Goal: Communication & Community: Answer question/provide support

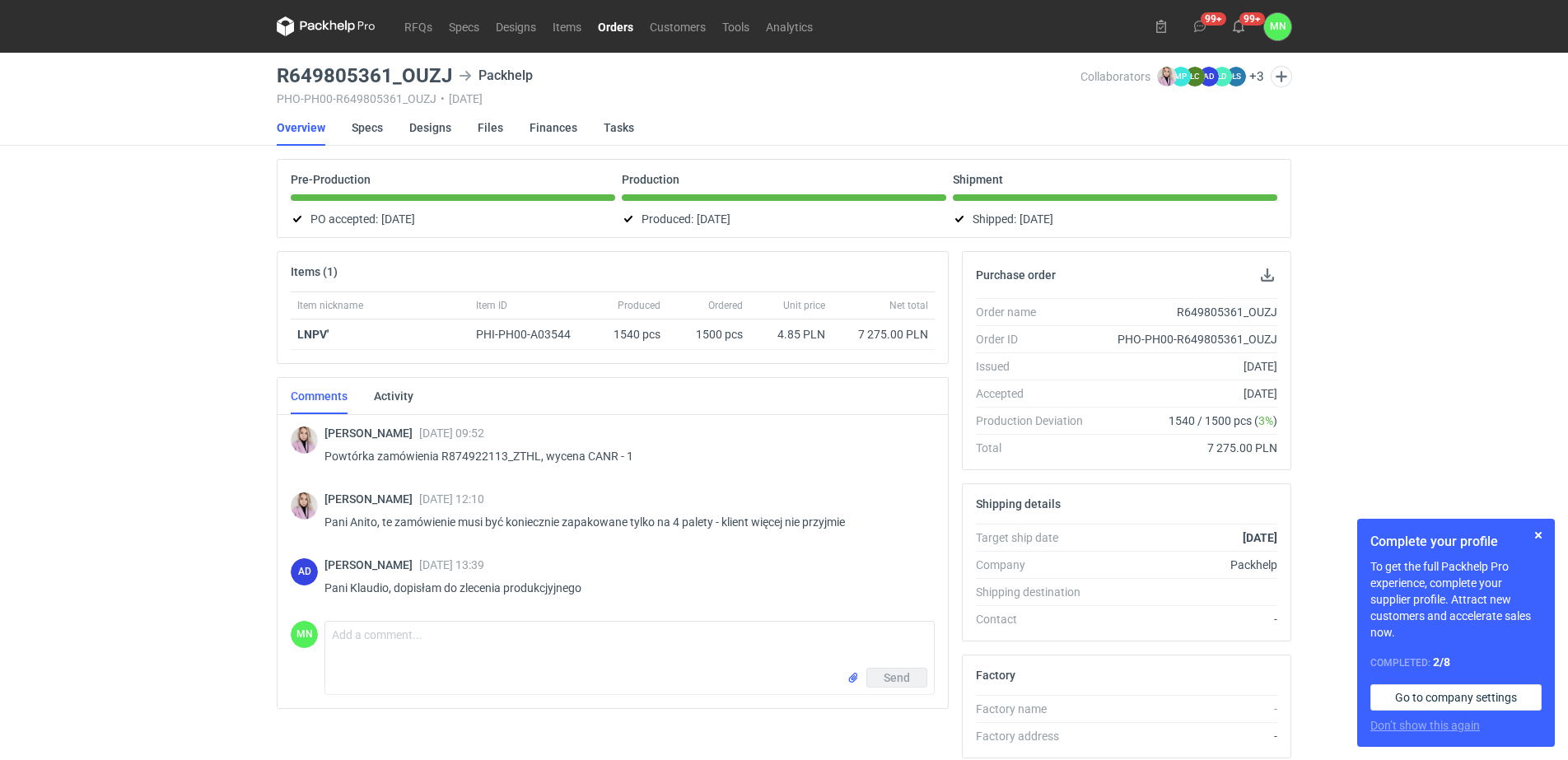
click at [616, 37] on nav "RFQs Specs Designs Items Orders Customers Tools Analytics" at bounding box center [548, 26] width 544 height 52
click at [614, 30] on link "Orders" at bounding box center [616, 27] width 52 height 20
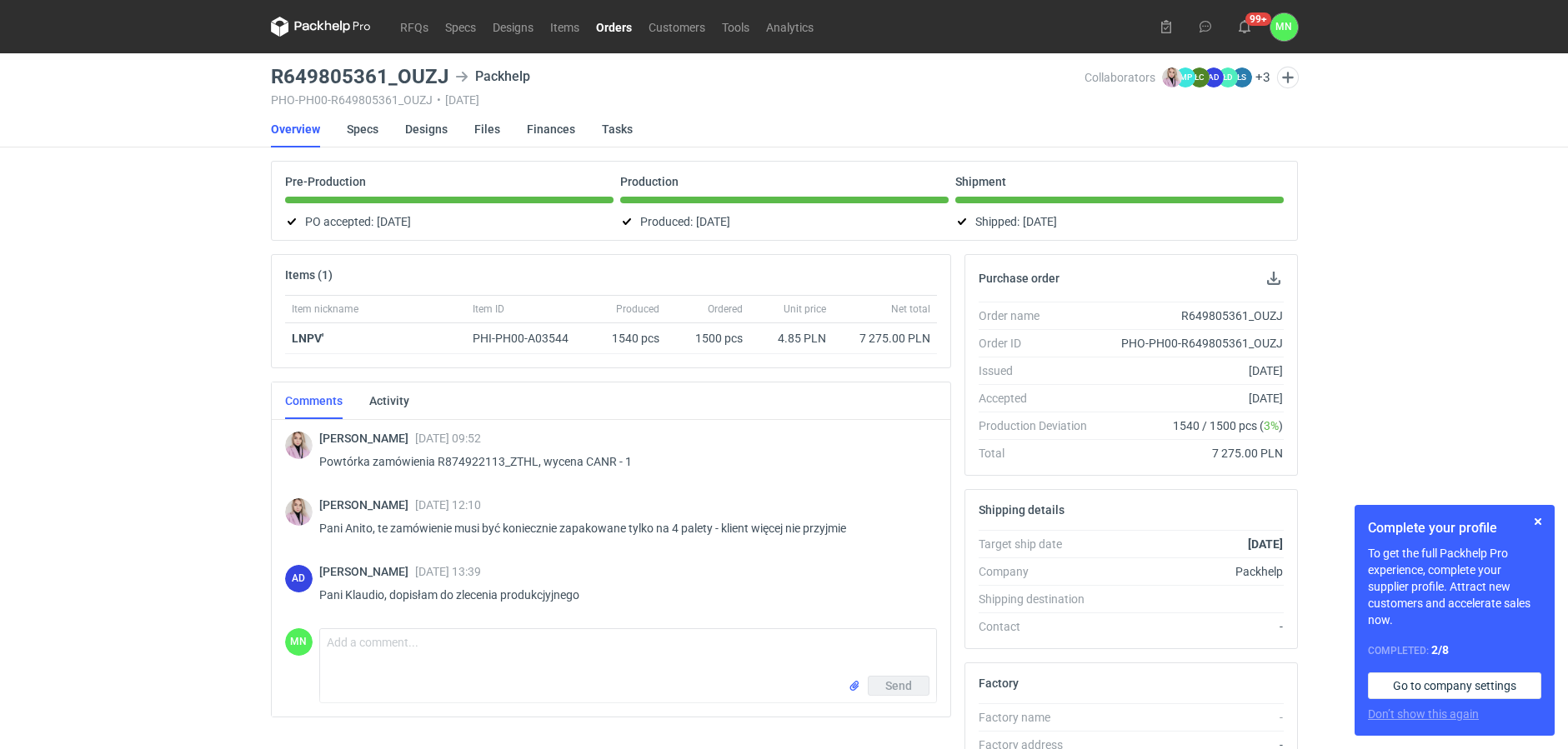
drag, startPoint x: 603, startPoint y: 26, endPoint x: 613, endPoint y: 49, distance: 25.4
click at [603, 26] on link "Orders" at bounding box center [614, 27] width 53 height 20
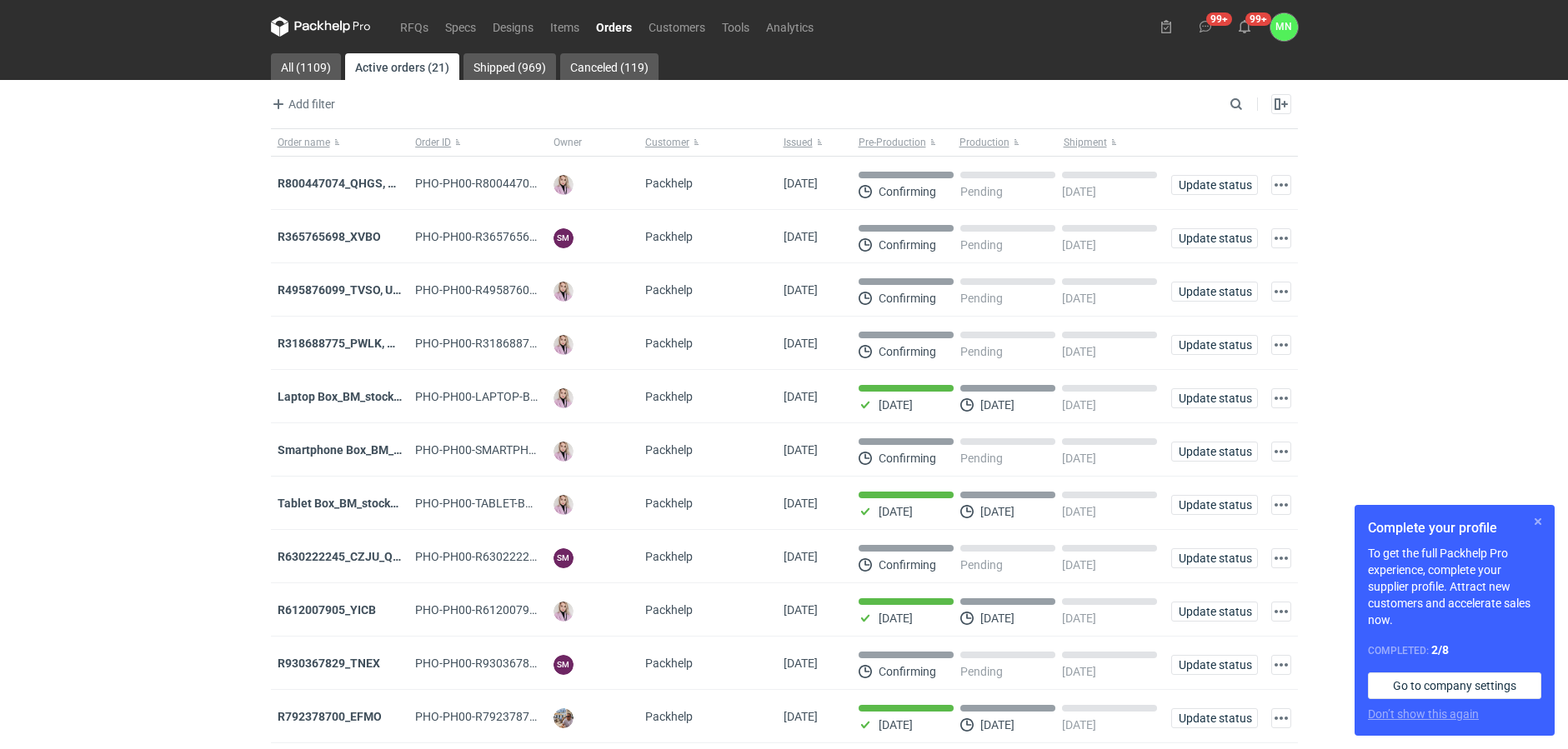
click at [1543, 518] on button "button" at bounding box center [1538, 522] width 20 height 20
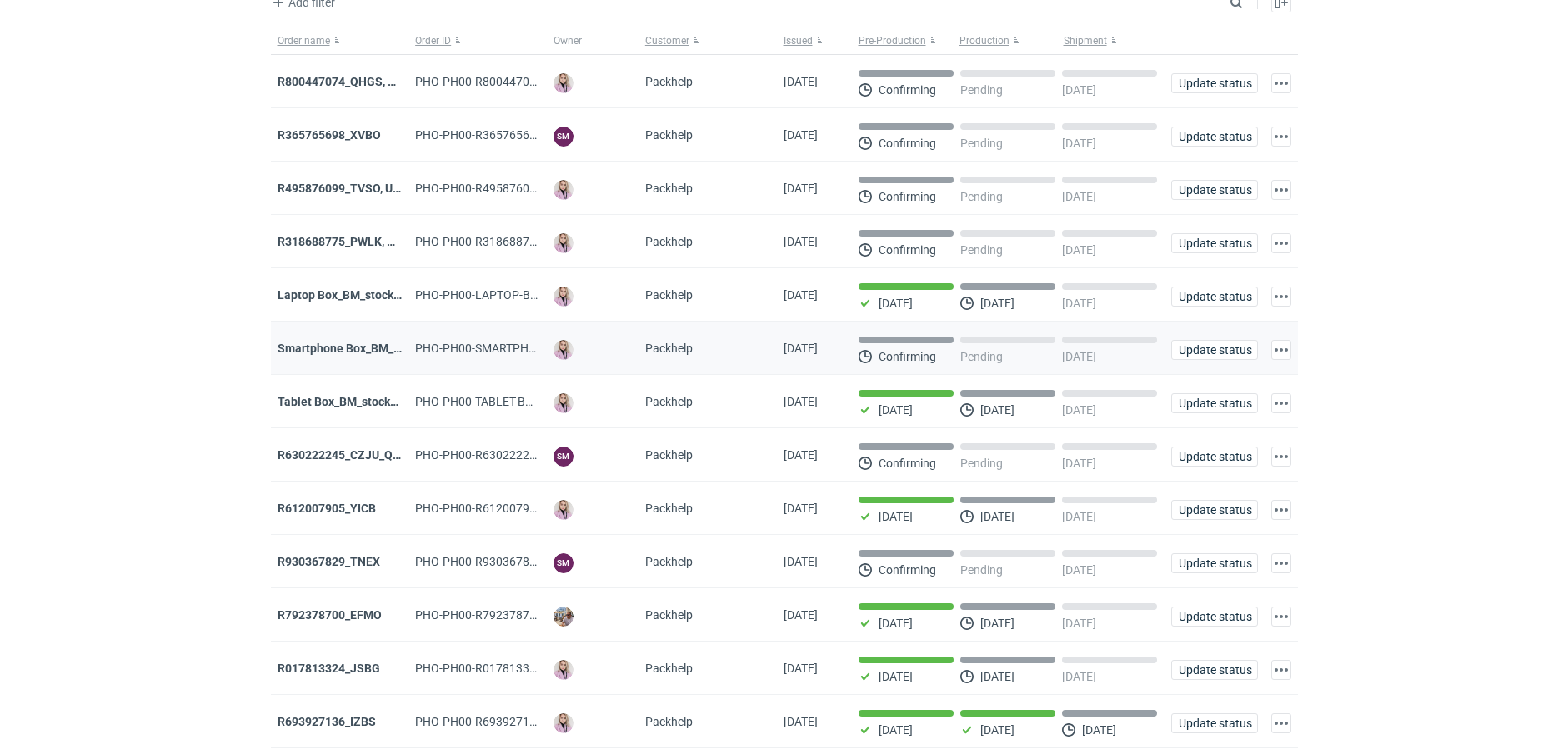
scroll to position [104, 0]
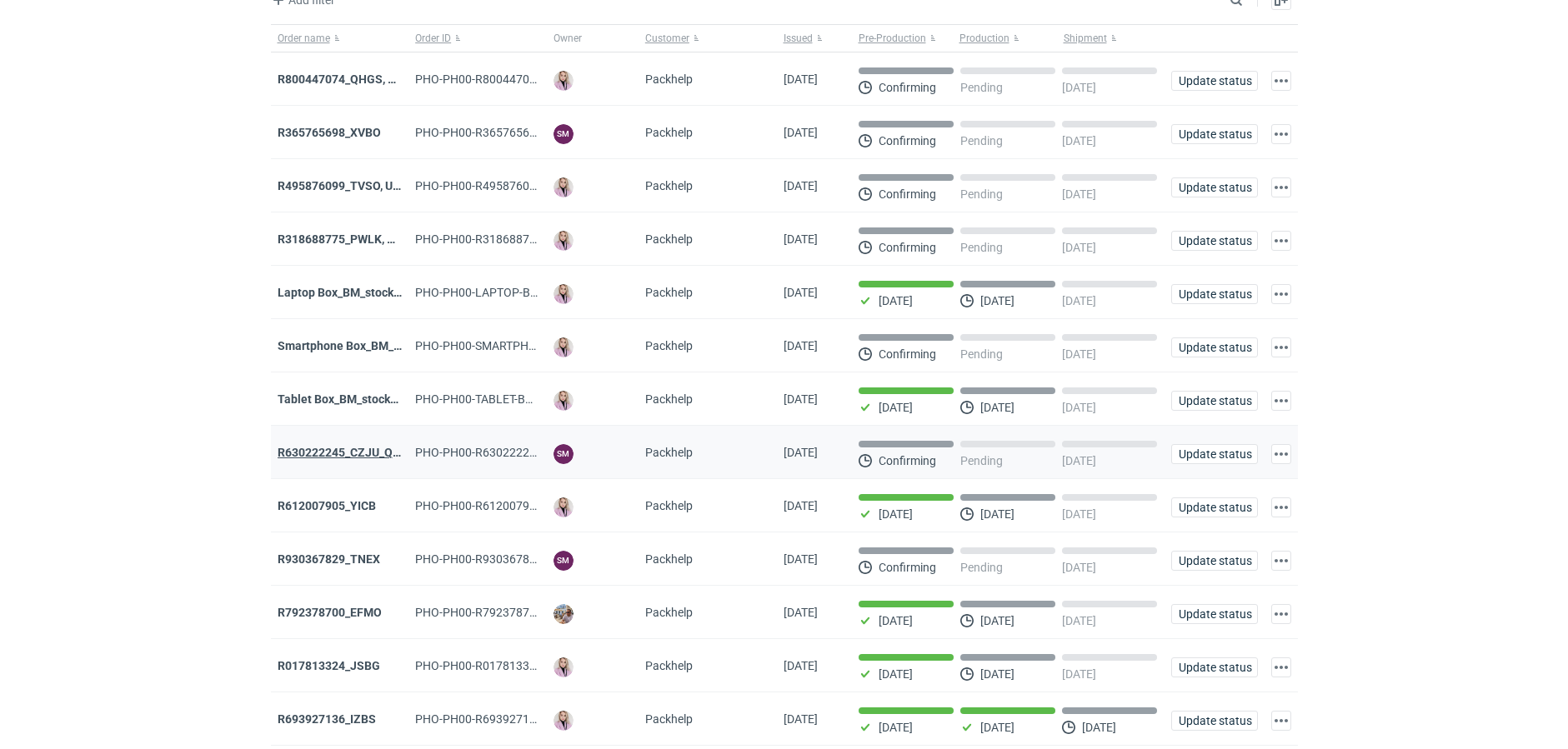
click at [296, 457] on strong "R630222245_CZJU_QNLS_PWUU" at bounding box center [365, 452] width 175 height 13
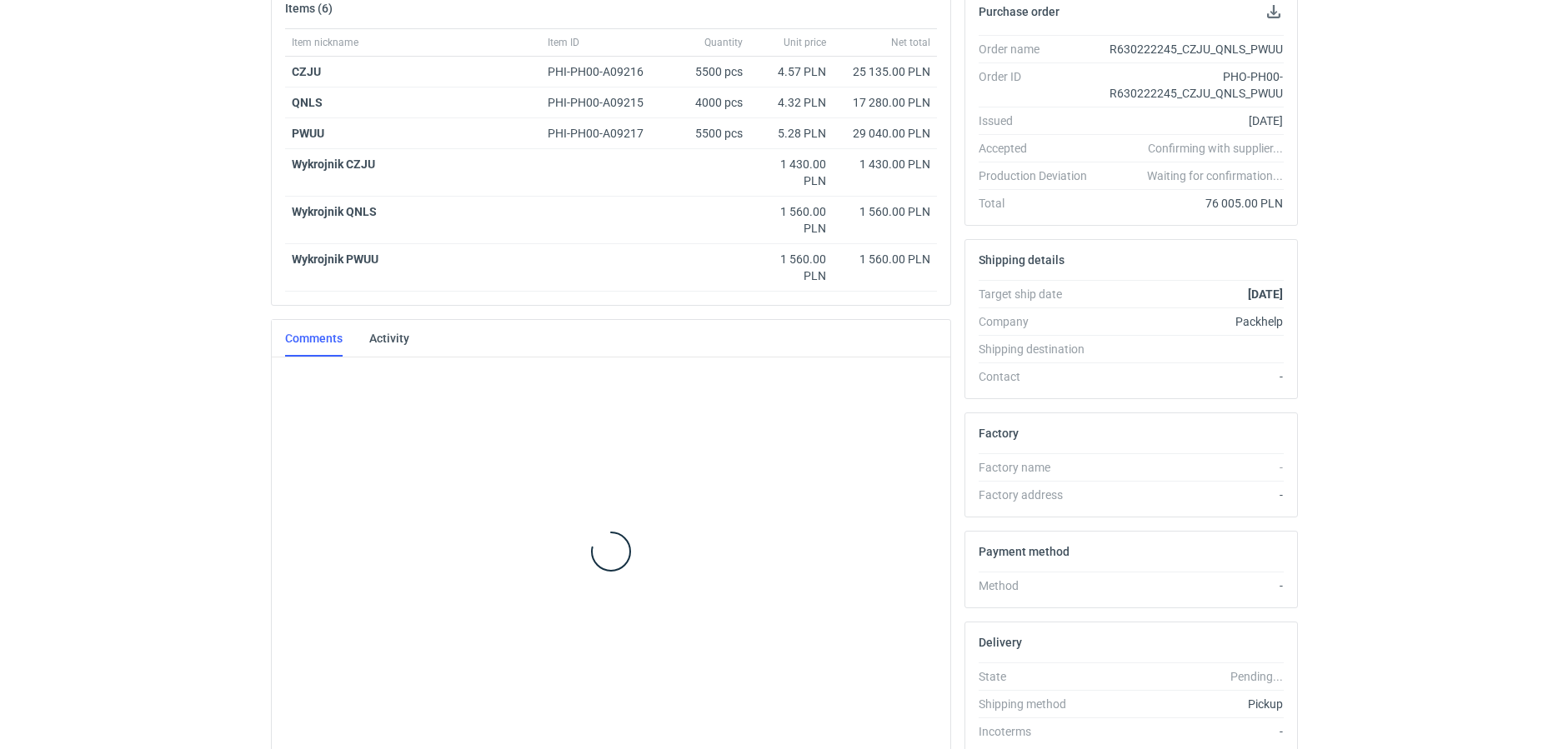
scroll to position [472, 0]
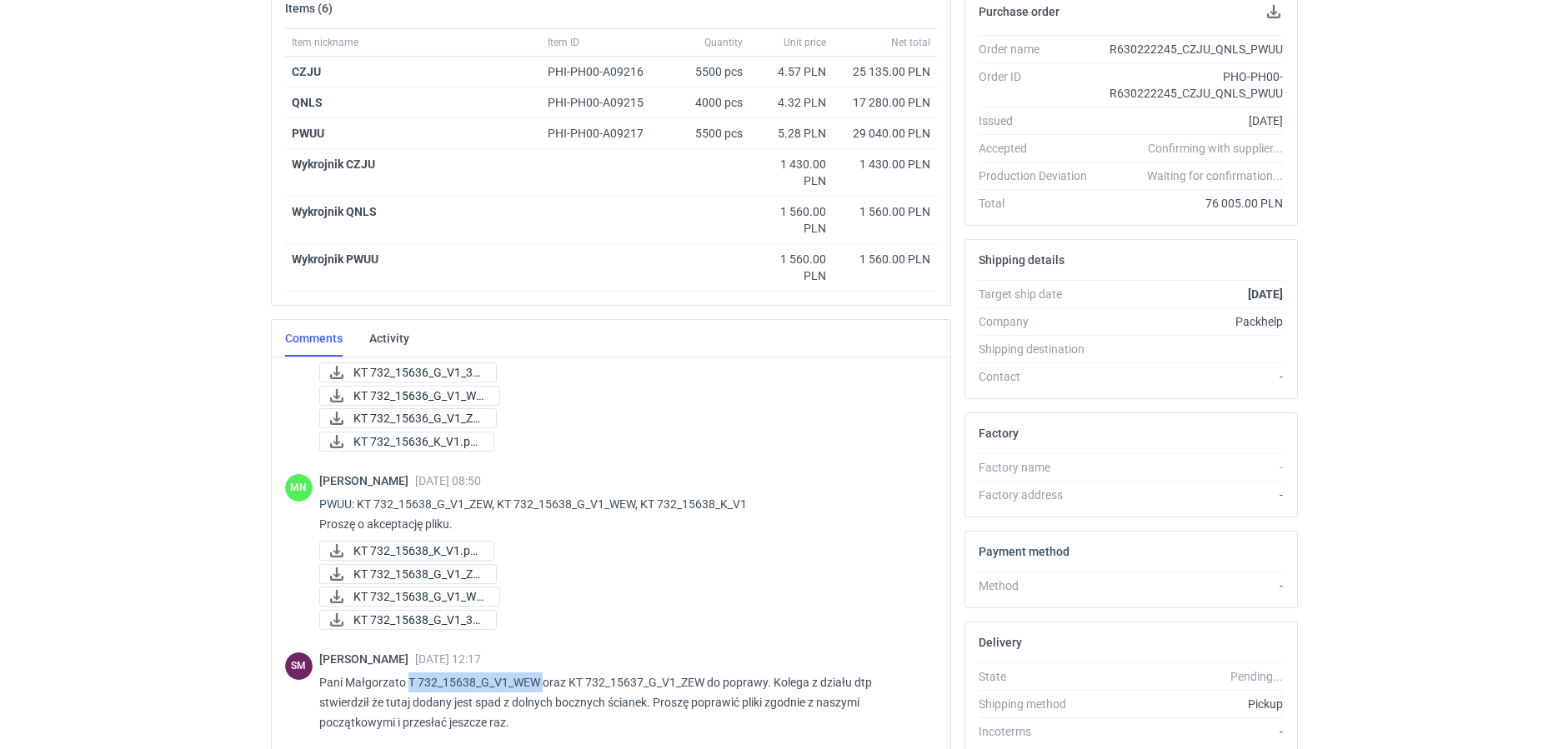
drag, startPoint x: 541, startPoint y: 676, endPoint x: 407, endPoint y: 670, distance: 134.3
click at [407, 670] on div "Sebastian Markut 07 Oct 2025 12:17 Pani Małgorzato T 732_15638_G_V1_WEW oraz KT…" at bounding box center [621, 696] width 604 height 87
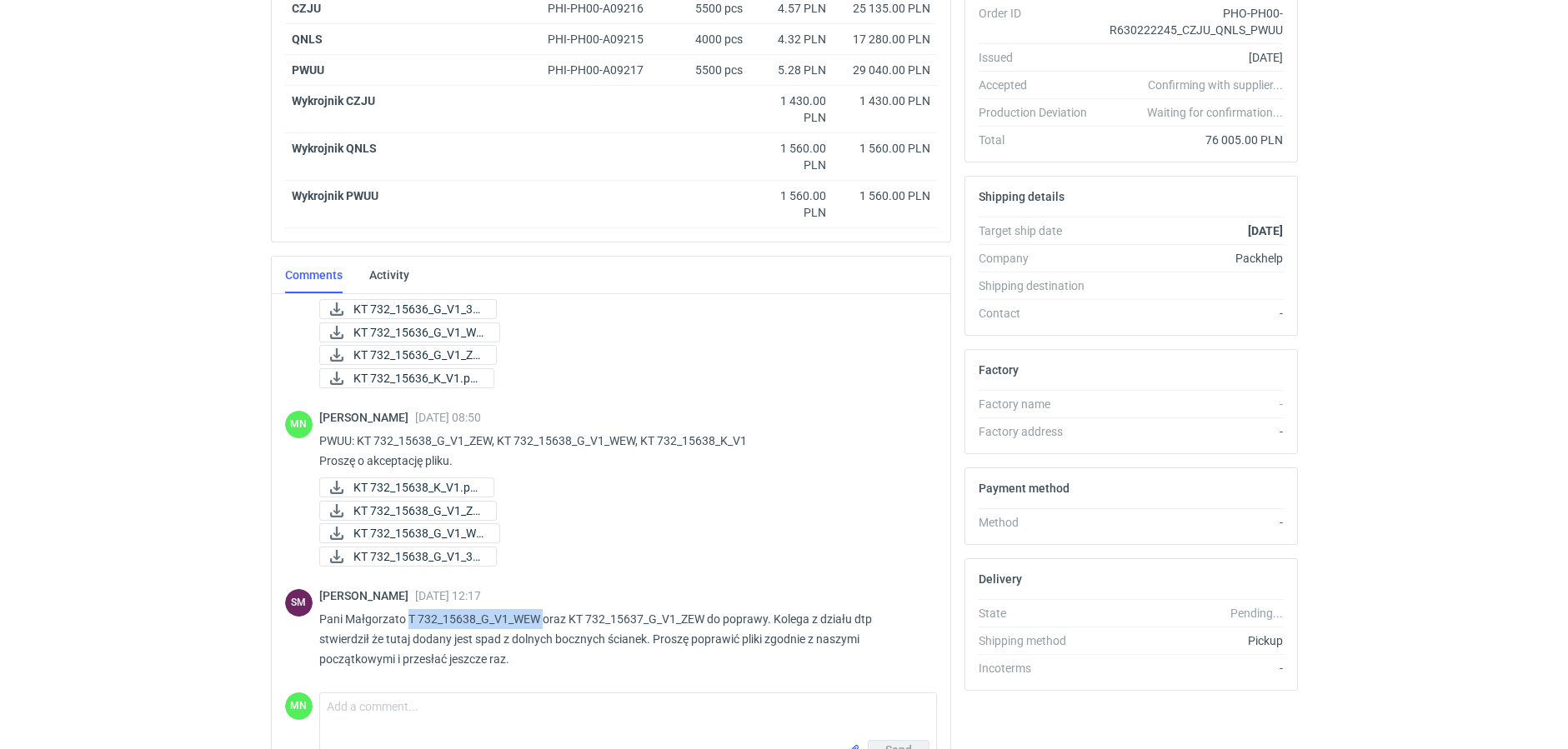
scroll to position [429, 0]
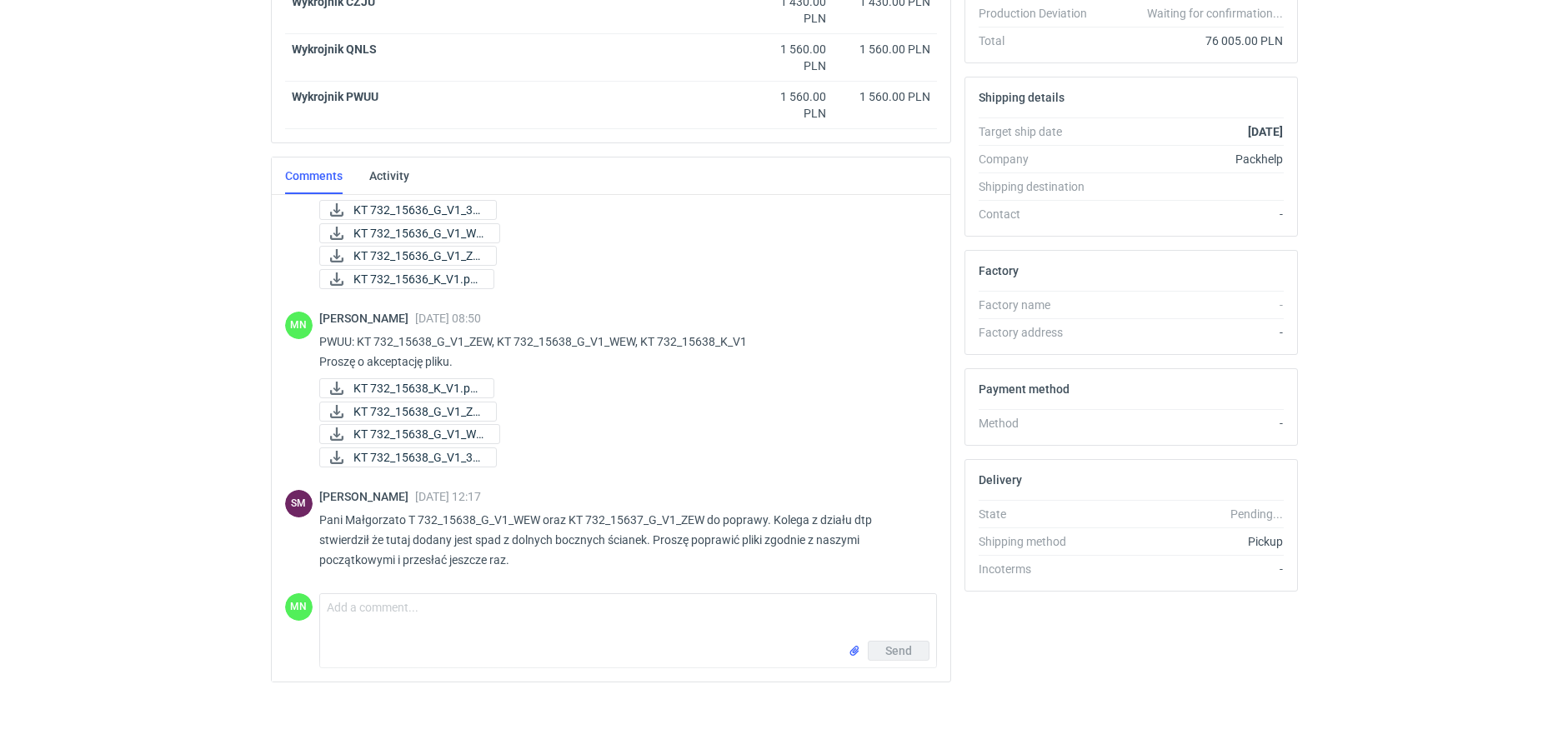
click at [385, 642] on div "Send" at bounding box center [628, 654] width 616 height 27
click at [364, 613] on textarea "Comment message" at bounding box center [628, 617] width 616 height 47
paste textarea "KT 732_15638_G_V1_ZEW KT 732_15638_G_V1_WEW"
click at [669, 611] on textarea "PWUU: poprawione pliki do akceptacji KT 732_15638_G_V1_ZEW KT 732_15638_G_V1_WEW" at bounding box center [628, 617] width 616 height 47
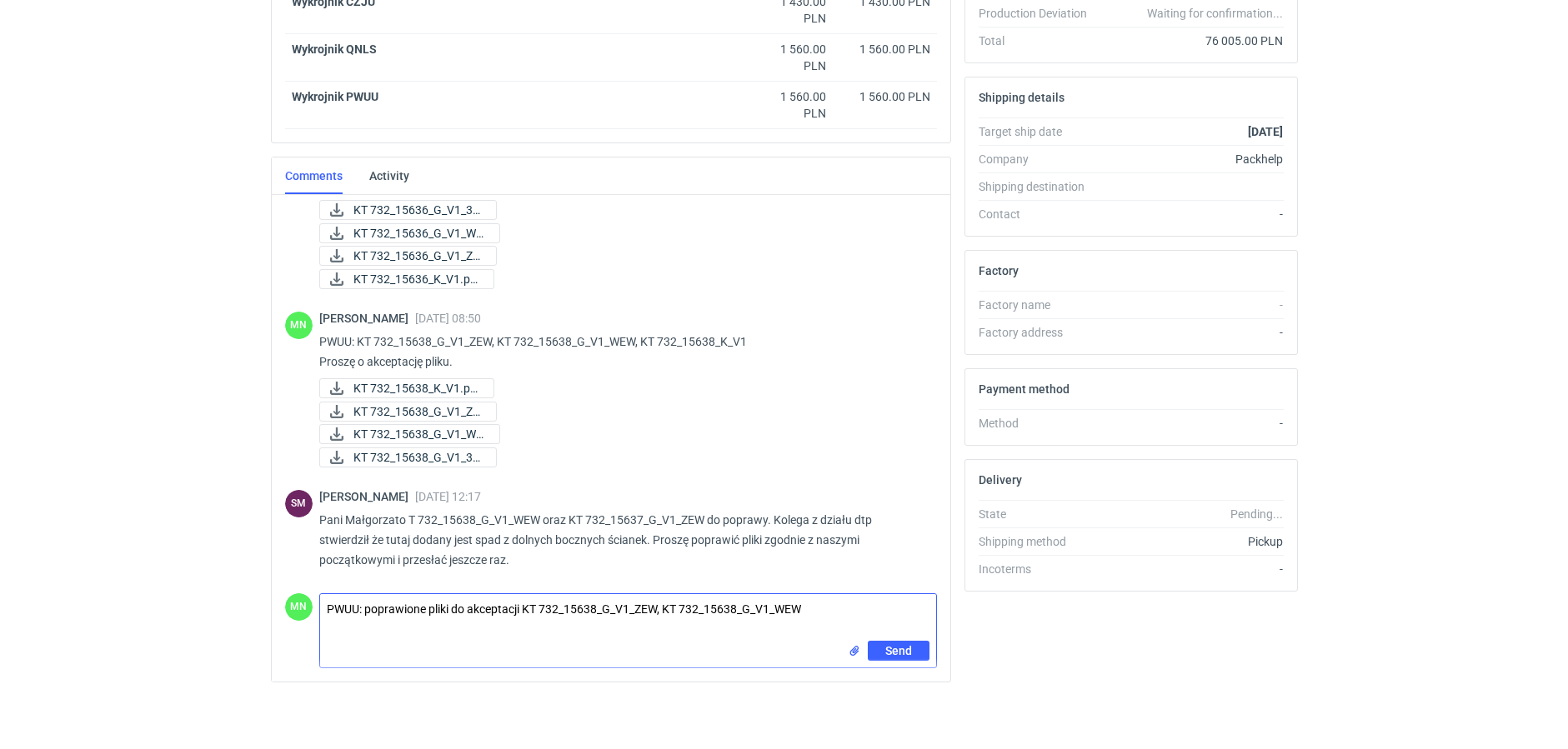
type textarea "PWUU: poprawione pliki do akceptacji KT 732_15638_G_V1_ZEW, KT 732_15638_G_V1_W…"
click at [853, 647] on input "file" at bounding box center [854, 652] width 13 height 18
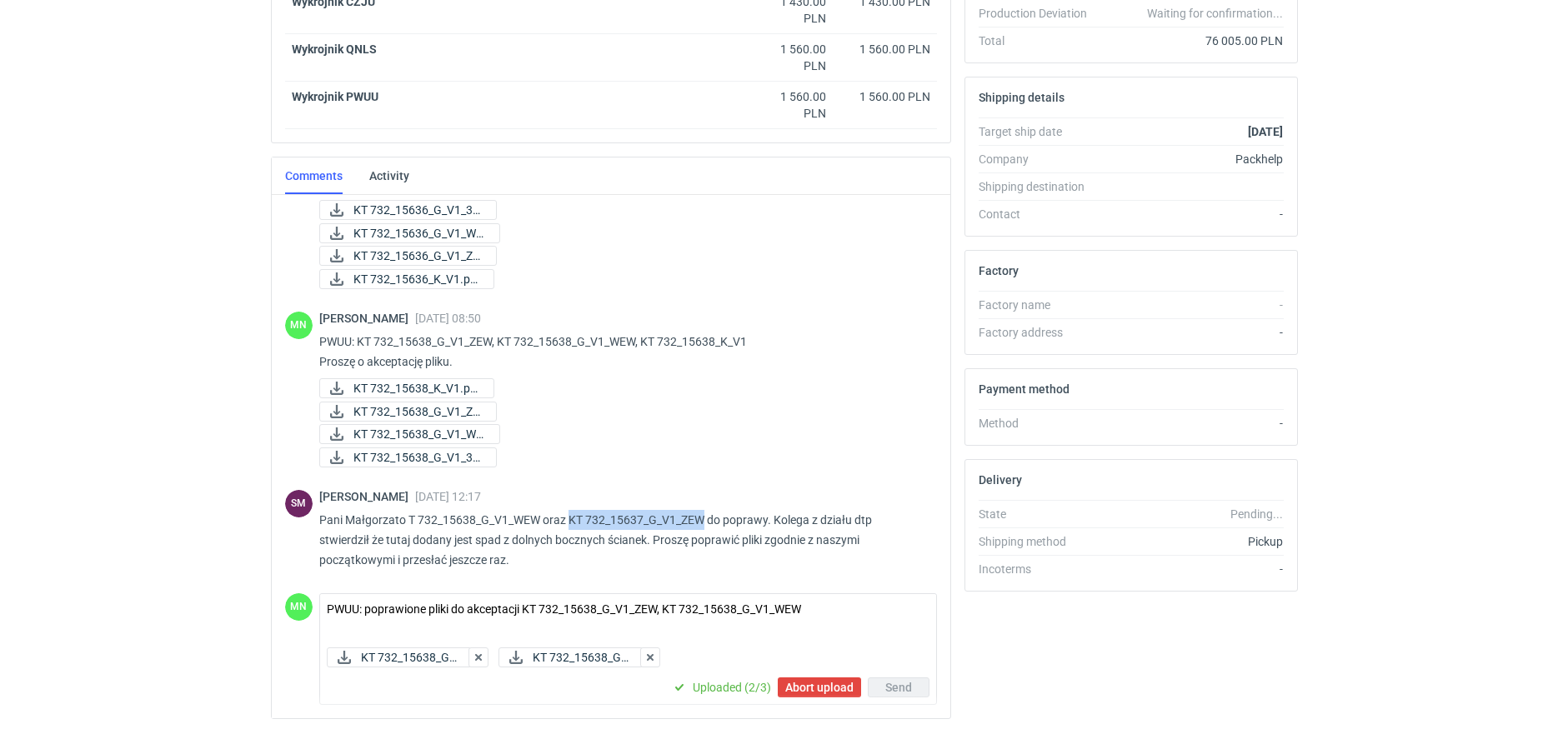
drag, startPoint x: 703, startPoint y: 520, endPoint x: 571, endPoint y: 519, distance: 132.5
click at [571, 519] on p "Pani Małgorzato T 732_15638_G_V1_WEW oraz KT 732_15637_G_V1_ZEW do poprawy. Kol…" at bounding box center [621, 540] width 604 height 60
copy p "KT 732_15637_G_V1_ZEW"
click at [891, 689] on span "Send" at bounding box center [898, 688] width 27 height 12
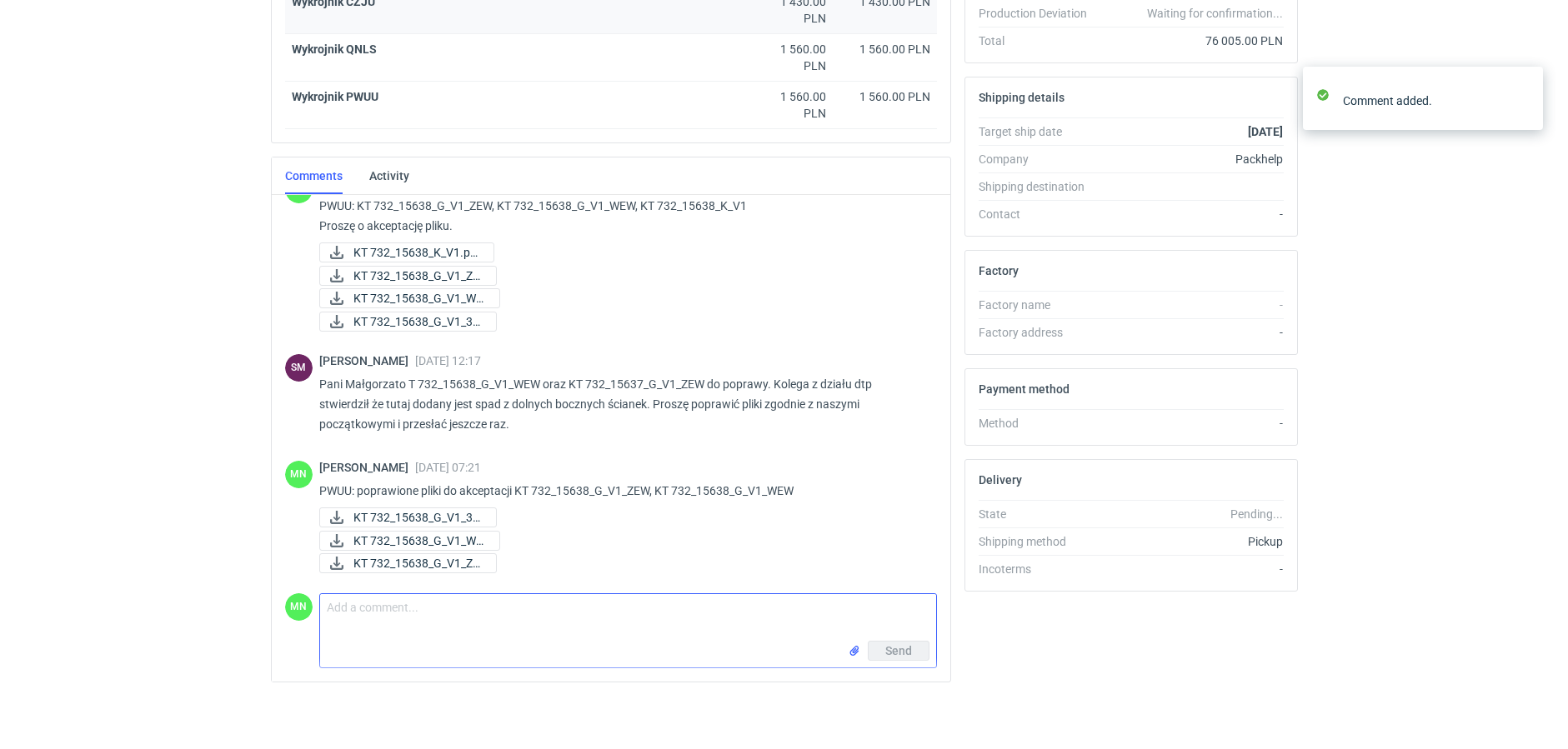
scroll to position [608, 0]
paste textarea "pliki: KT 732_15637_G_V1_ZEW, KT 732_15637_G_V1_WEW"
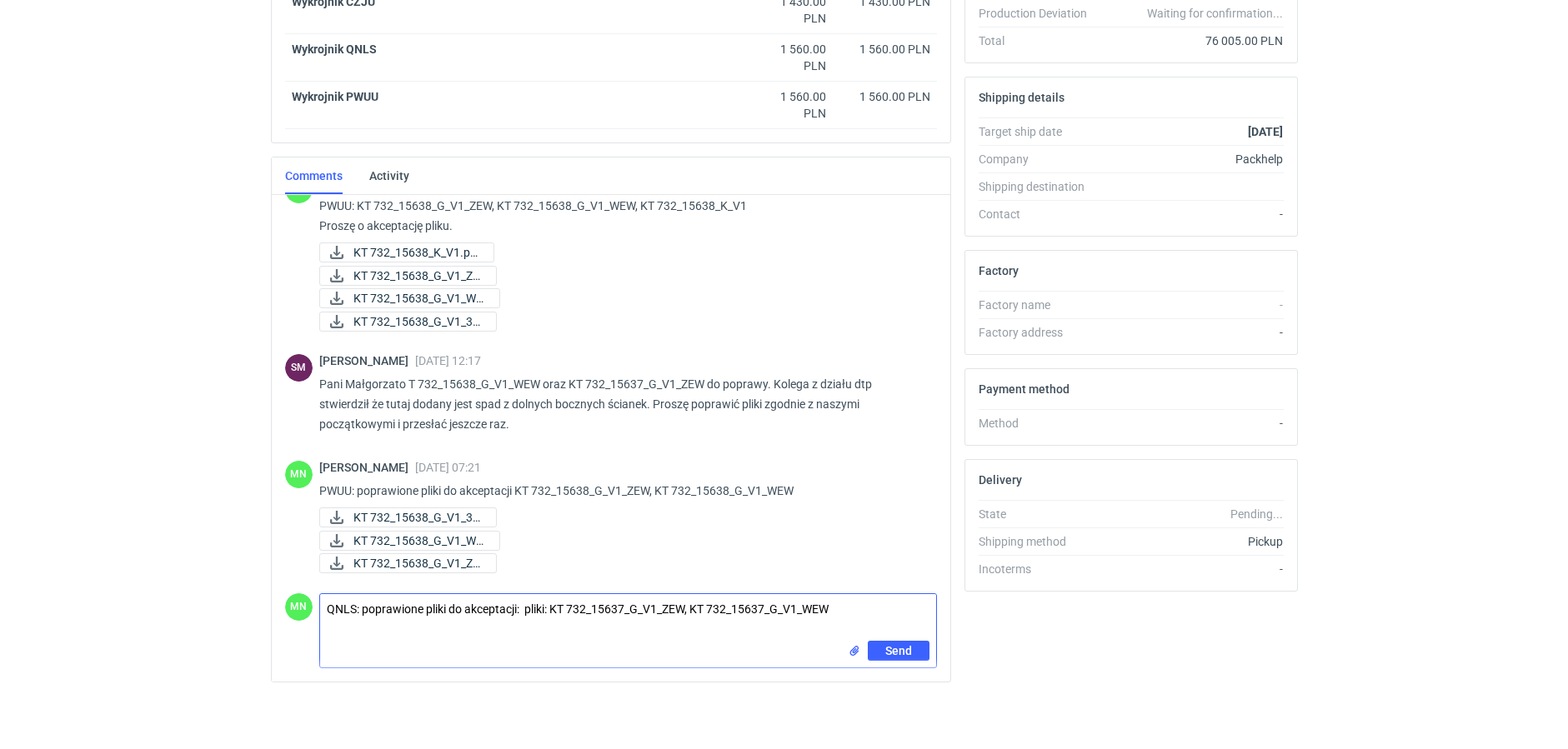
click at [551, 607] on textarea "QNLS: poprawione pliki do akceptacji: pliki: KT 732_15637_G_V1_ZEW, KT 732_1563…" at bounding box center [628, 617] width 616 height 47
type textarea "QNLS: poprawione pliki do akceptacji: KT 732_15637_G_V1_ZEW, KT 732_15637_G_V1_…"
click at [856, 648] on input "file" at bounding box center [854, 652] width 13 height 18
click at [574, 650] on div "KT 732_15637_G_..." at bounding box center [631, 659] width 609 height 23
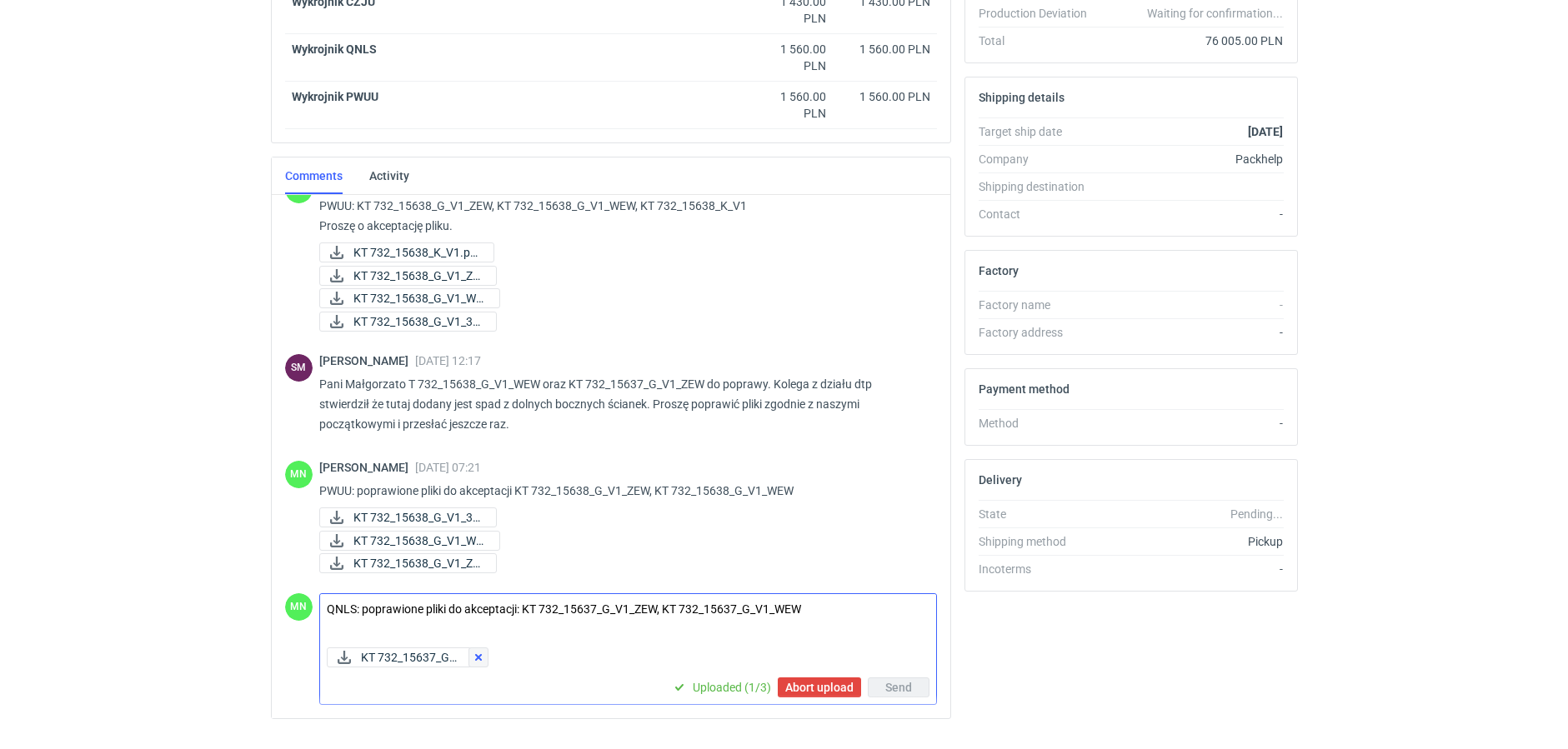
click at [487, 655] on button "button" at bounding box center [478, 658] width 20 height 20
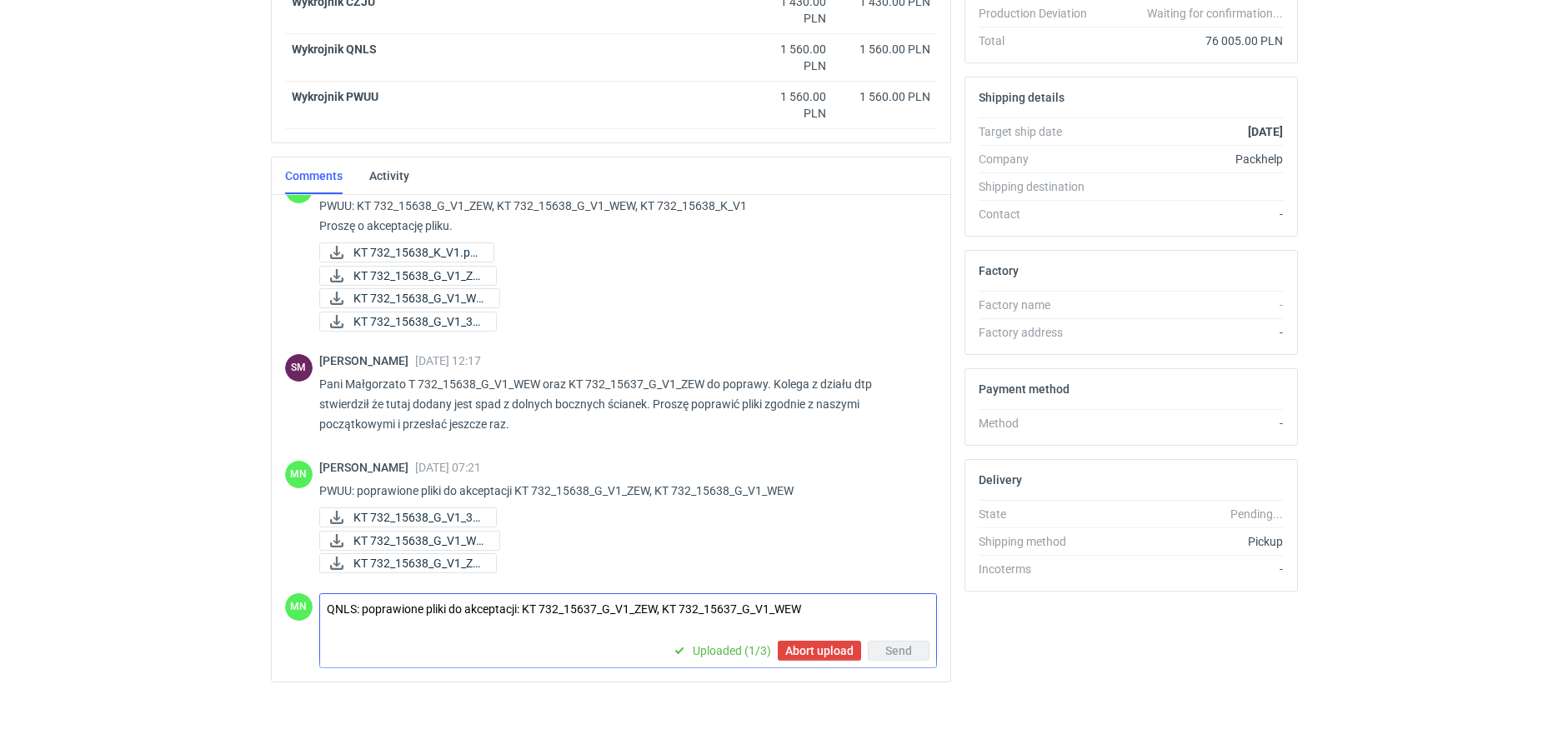
click at [837, 615] on textarea "QNLS: poprawione pliki do akceptacji: KT 732_15637_G_V1_ZEW, KT 732_15637_G_V1_…" at bounding box center [628, 617] width 616 height 47
click at [835, 654] on span "Abort upload" at bounding box center [819, 651] width 68 height 12
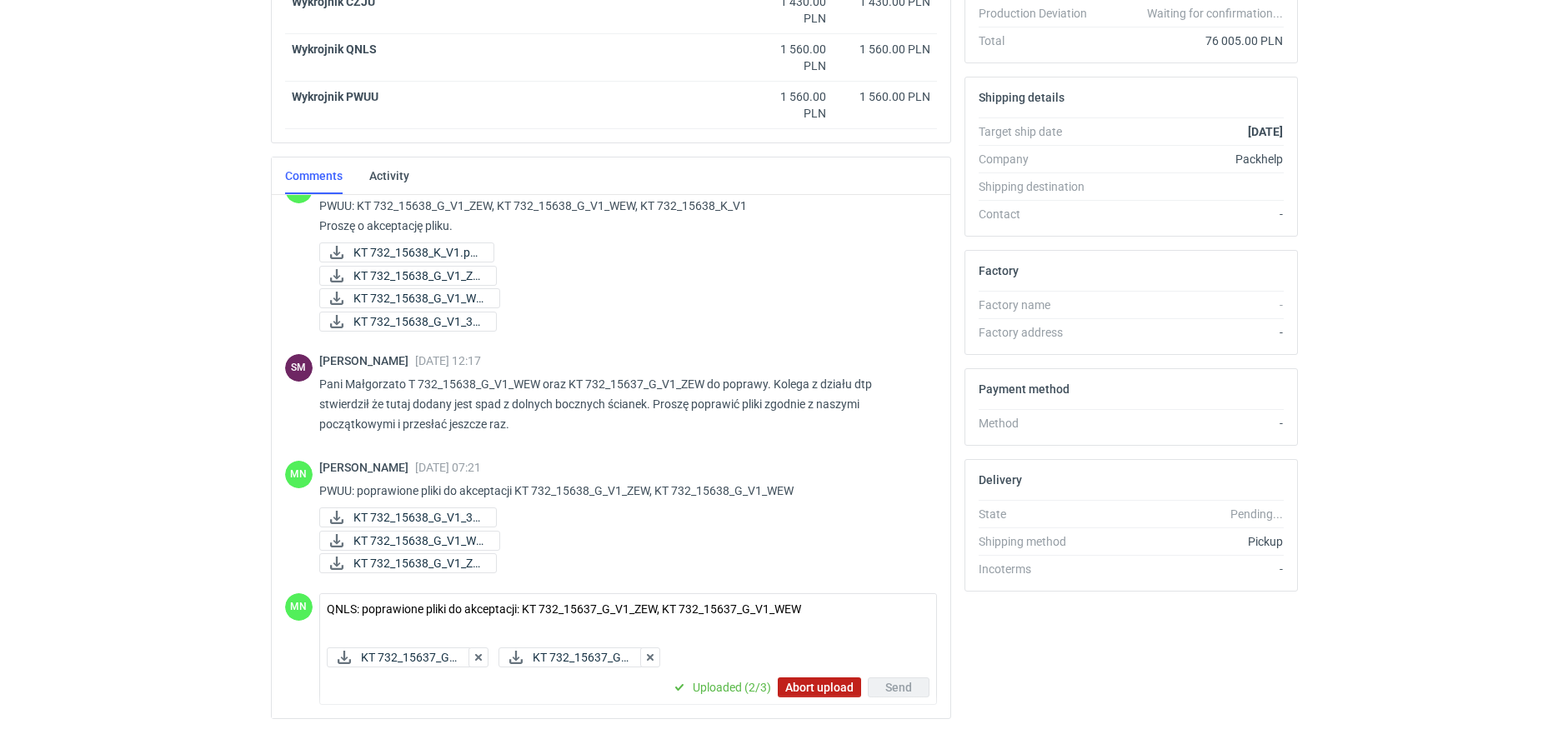
click at [834, 649] on div "KT 732_15637_G_... KT 732_15637_G_..." at bounding box center [631, 659] width 609 height 23
click at [881, 689] on button "Send" at bounding box center [899, 688] width 62 height 20
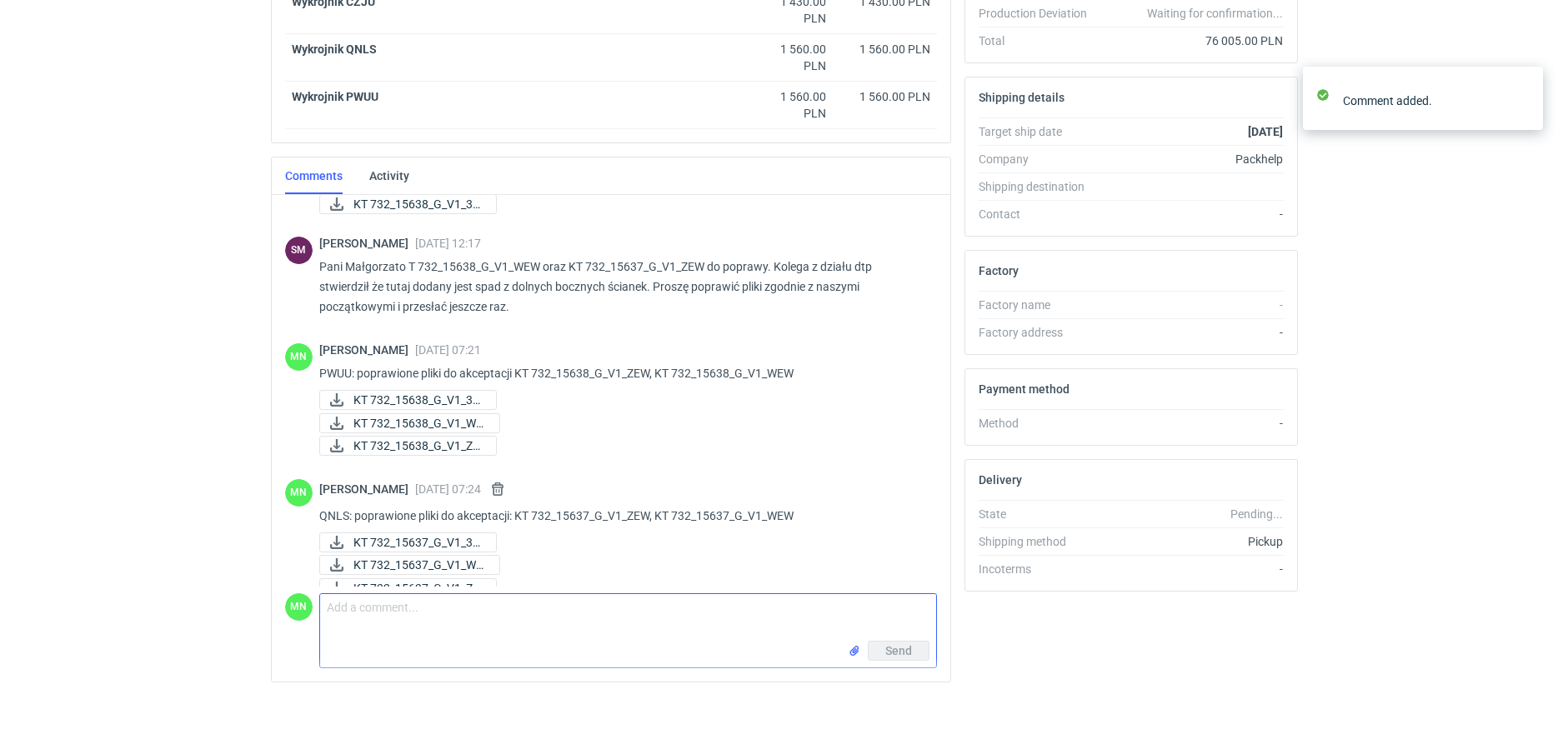
scroll to position [749, 0]
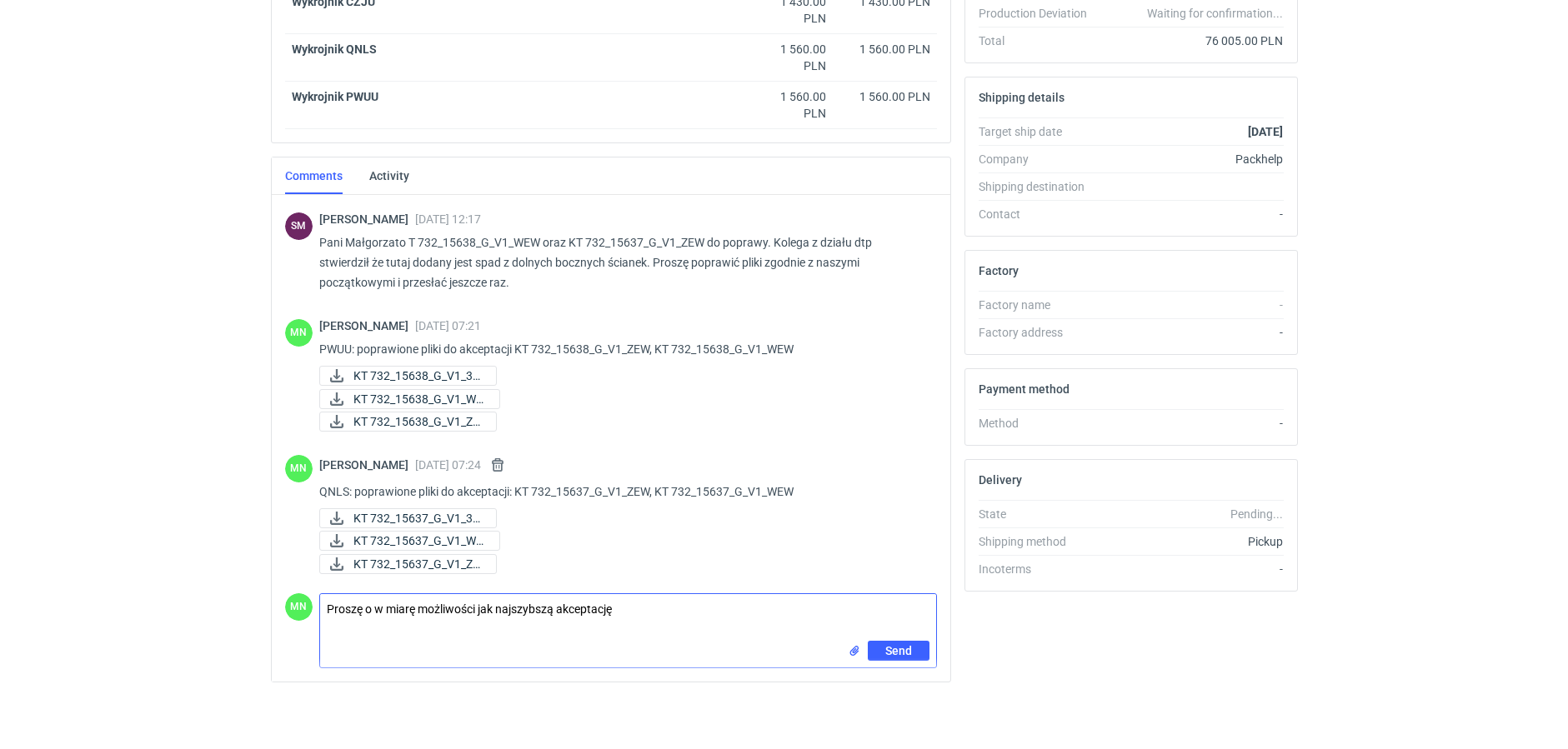
type textarea "Proszę o w miarę możliwości jak najszybszą akceptację"
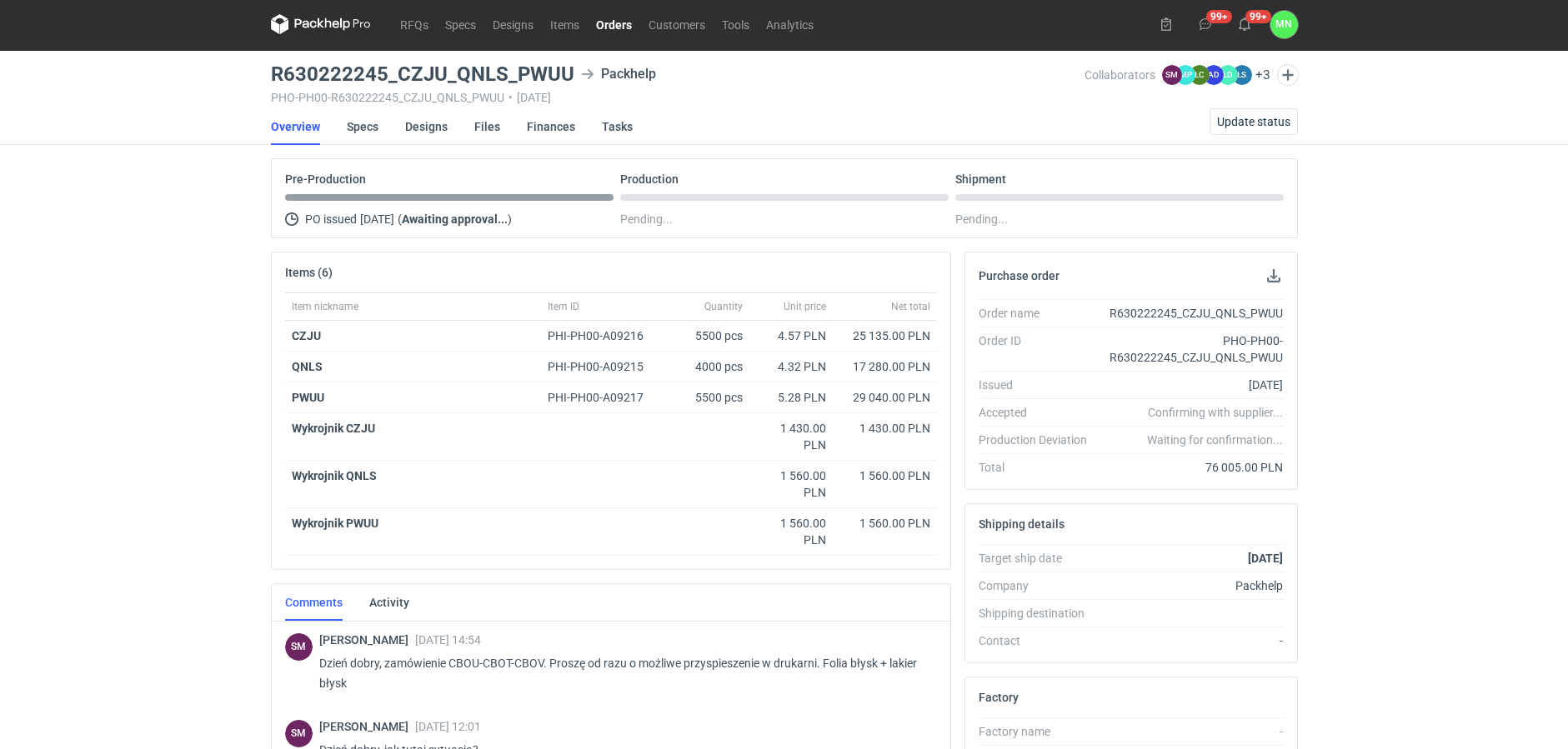
scroll to position [0, 0]
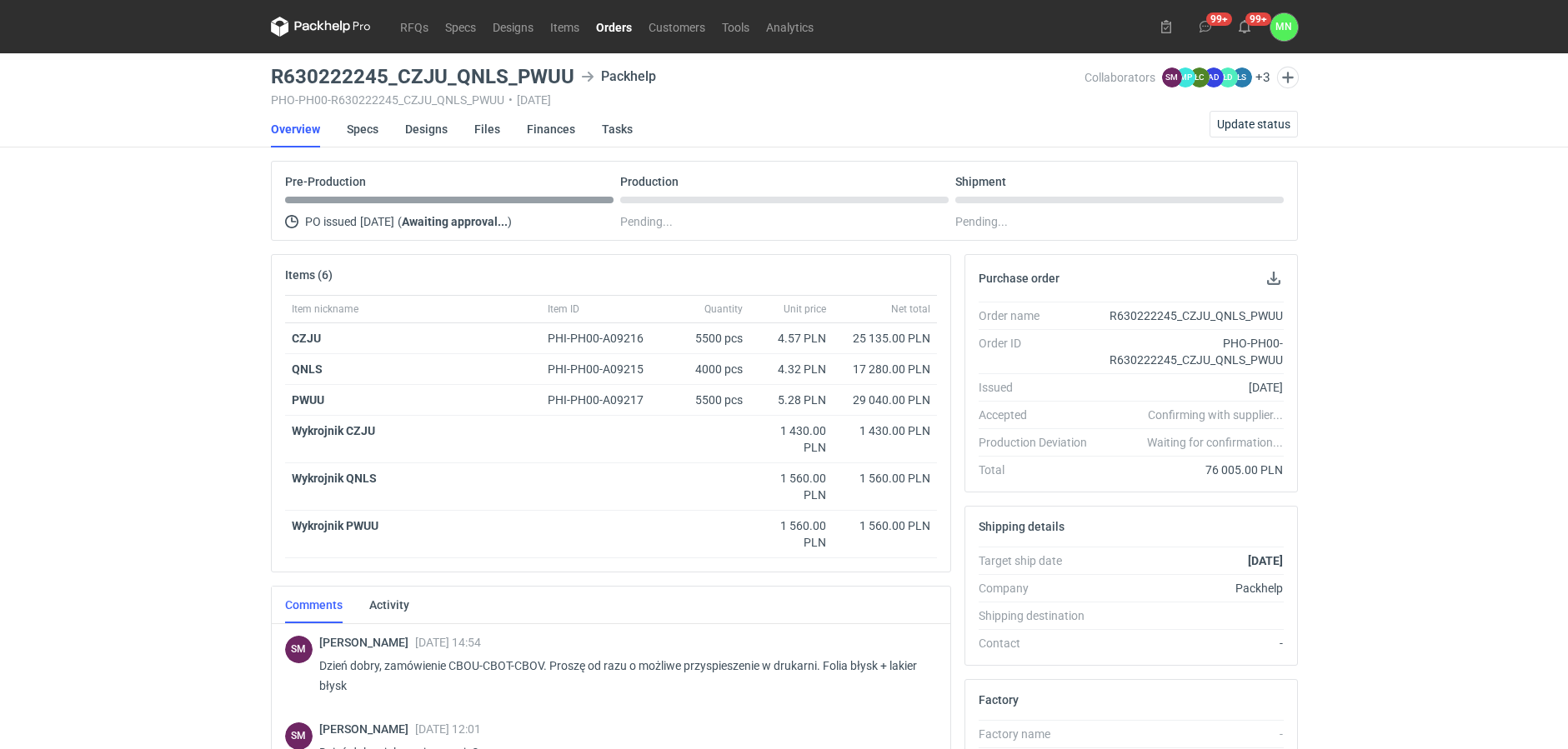
click at [613, 25] on link "Orders" at bounding box center [614, 27] width 53 height 20
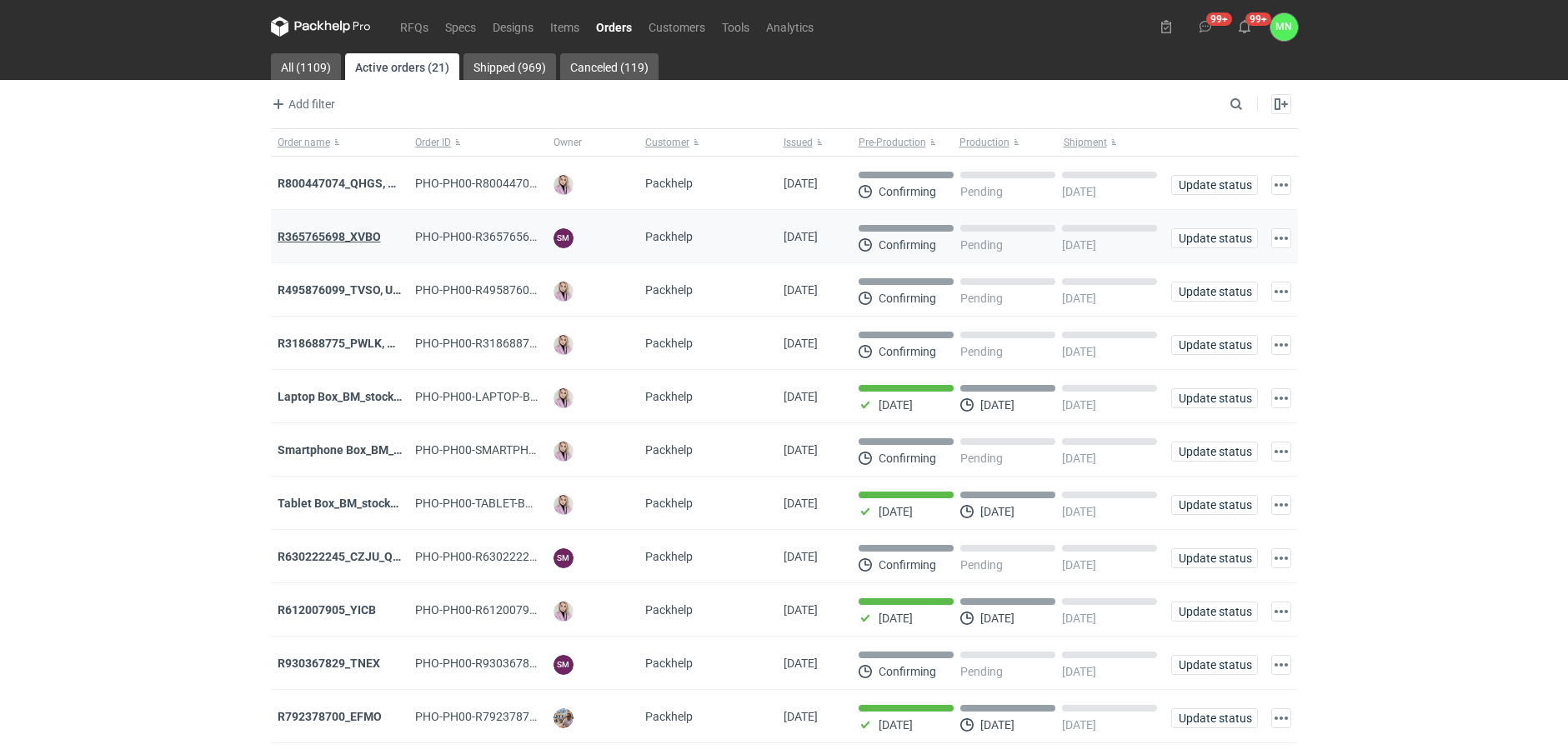
click at [354, 230] on strong "R365765698_XVBO" at bounding box center [329, 236] width 103 height 13
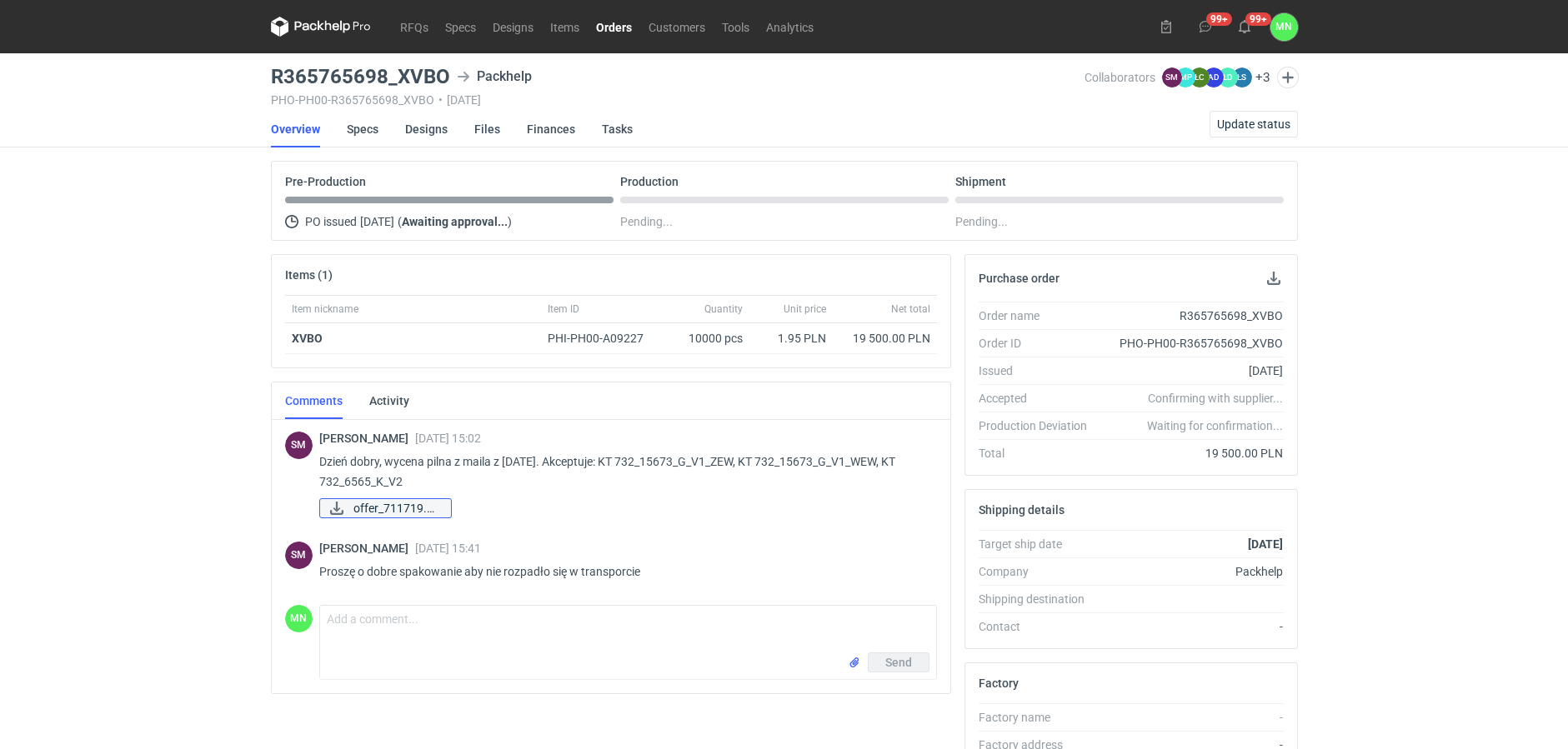
click at [411, 501] on span "offer_711719.pdf" at bounding box center [395, 508] width 84 height 18
click at [608, 32] on link "Orders" at bounding box center [614, 27] width 53 height 20
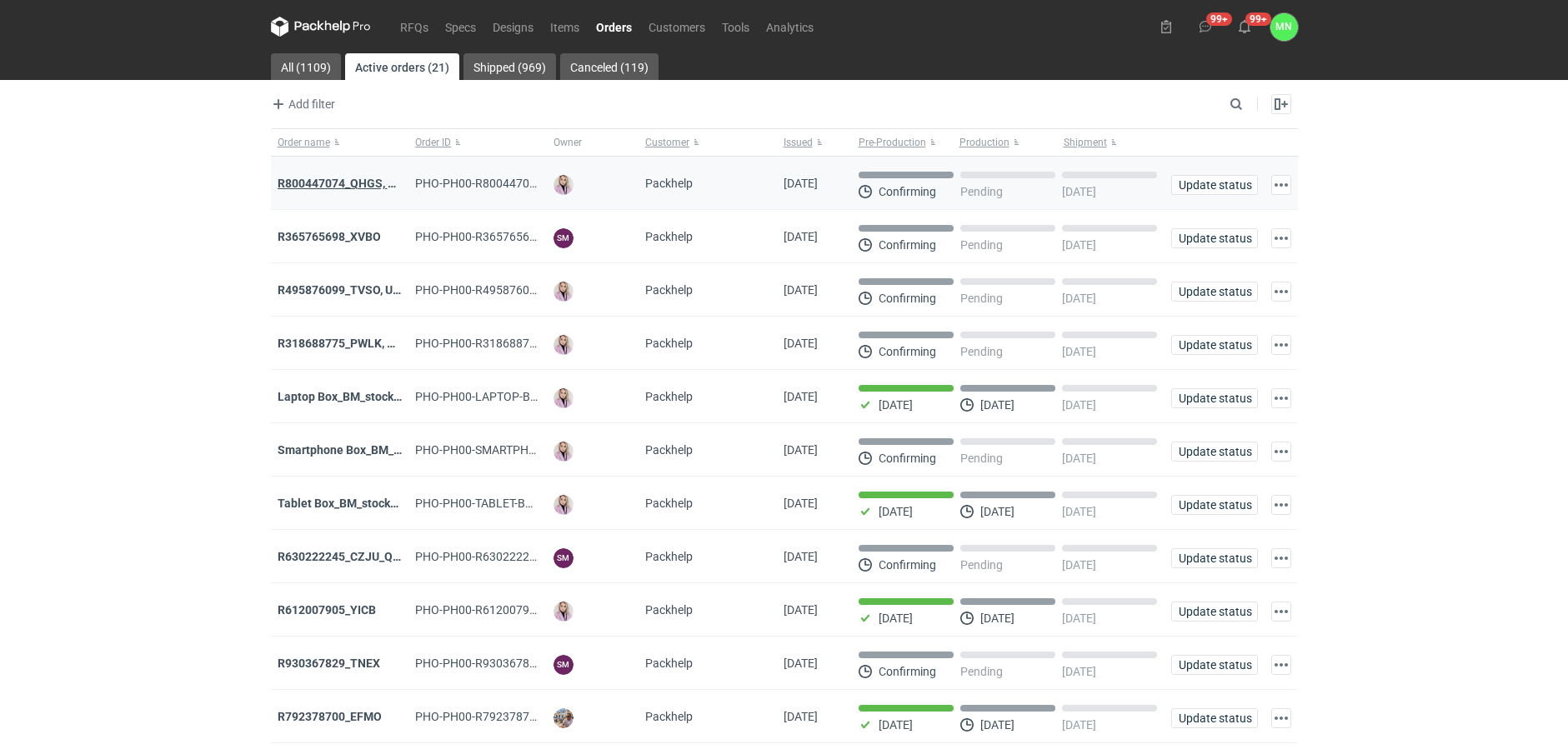
click at [348, 184] on strong "R800447074_QHGS, NYZC, DXPA, QBLZ" at bounding box center [383, 183] width 210 height 13
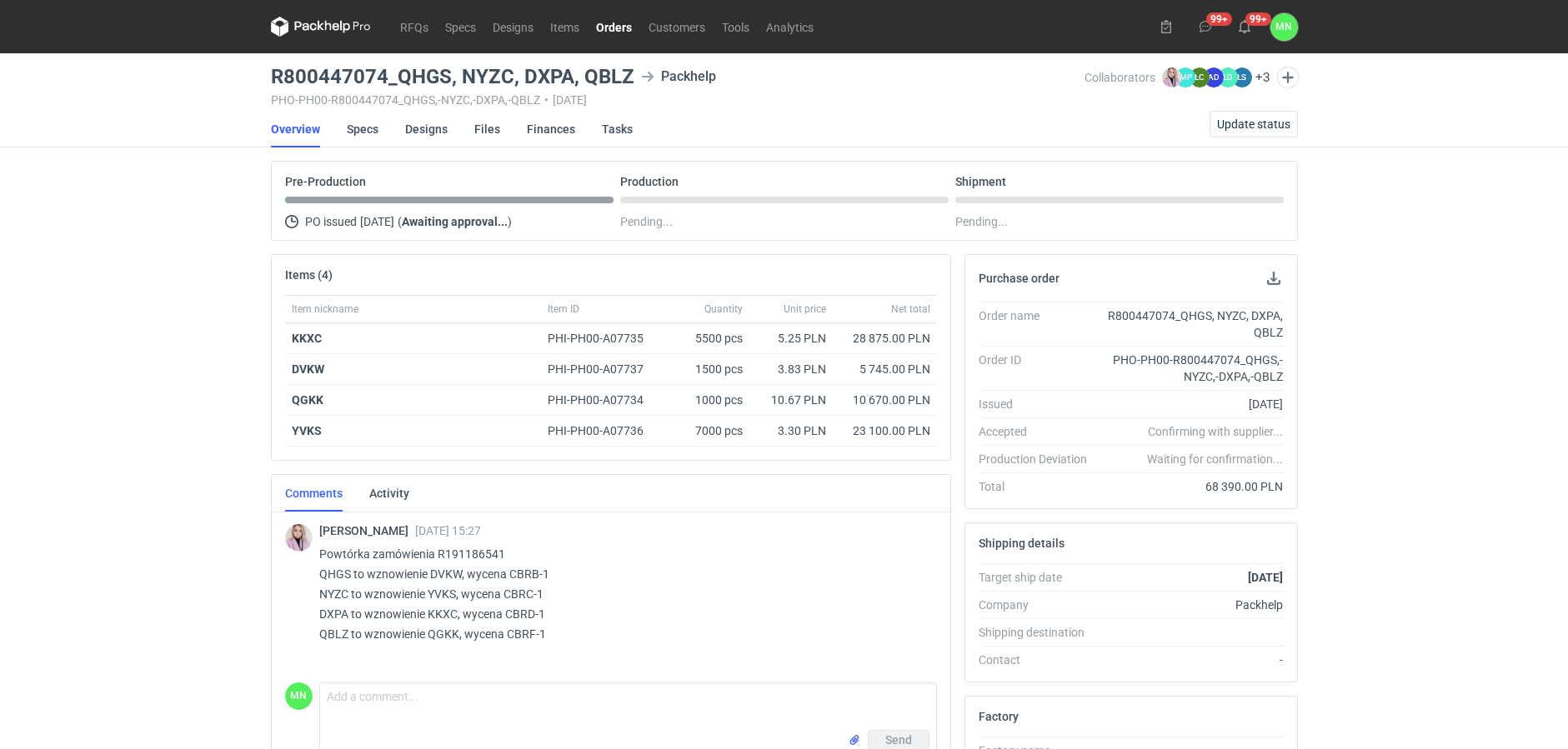
click at [607, 18] on link "Orders" at bounding box center [614, 27] width 53 height 20
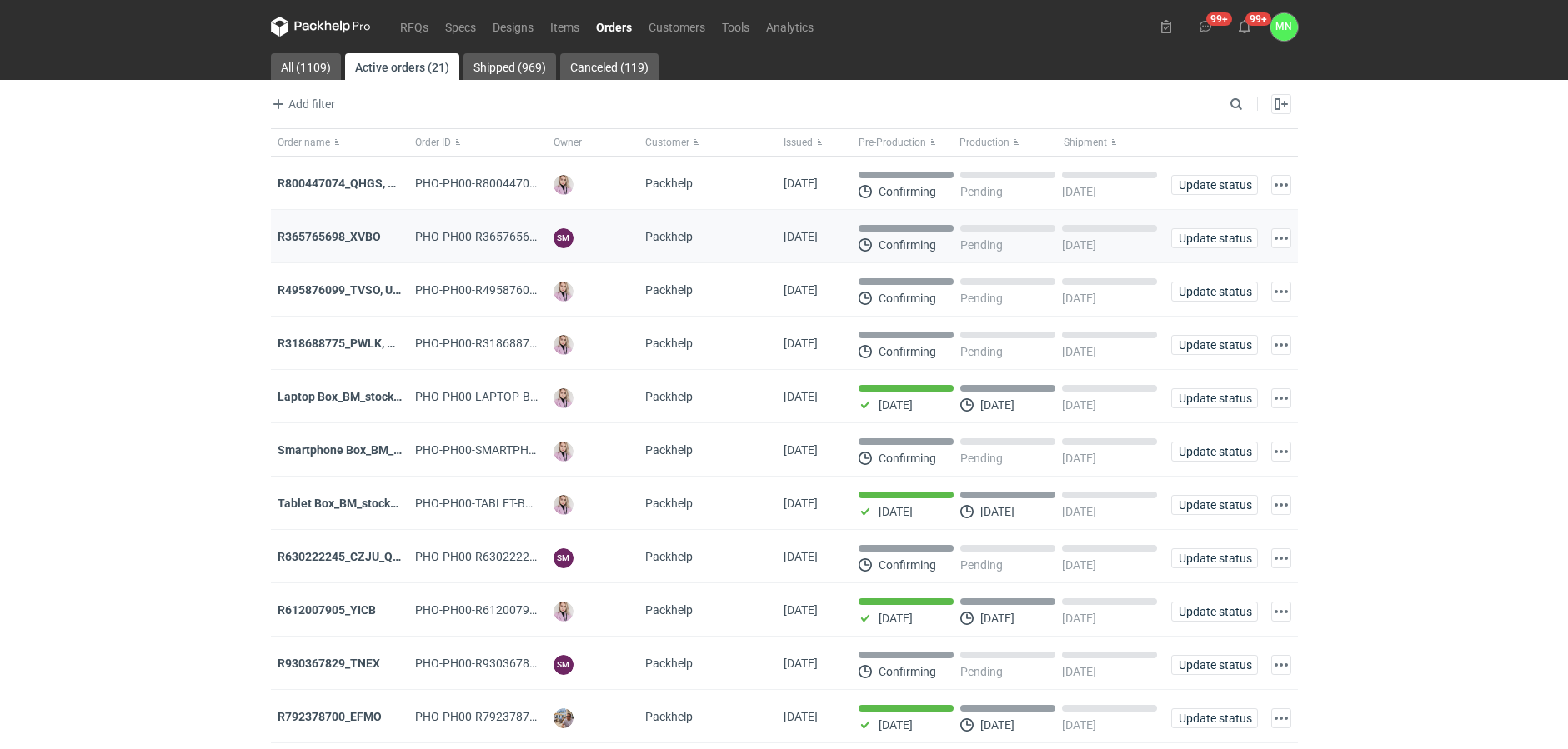
click at [326, 239] on strong "R365765698_XVBO" at bounding box center [329, 236] width 103 height 13
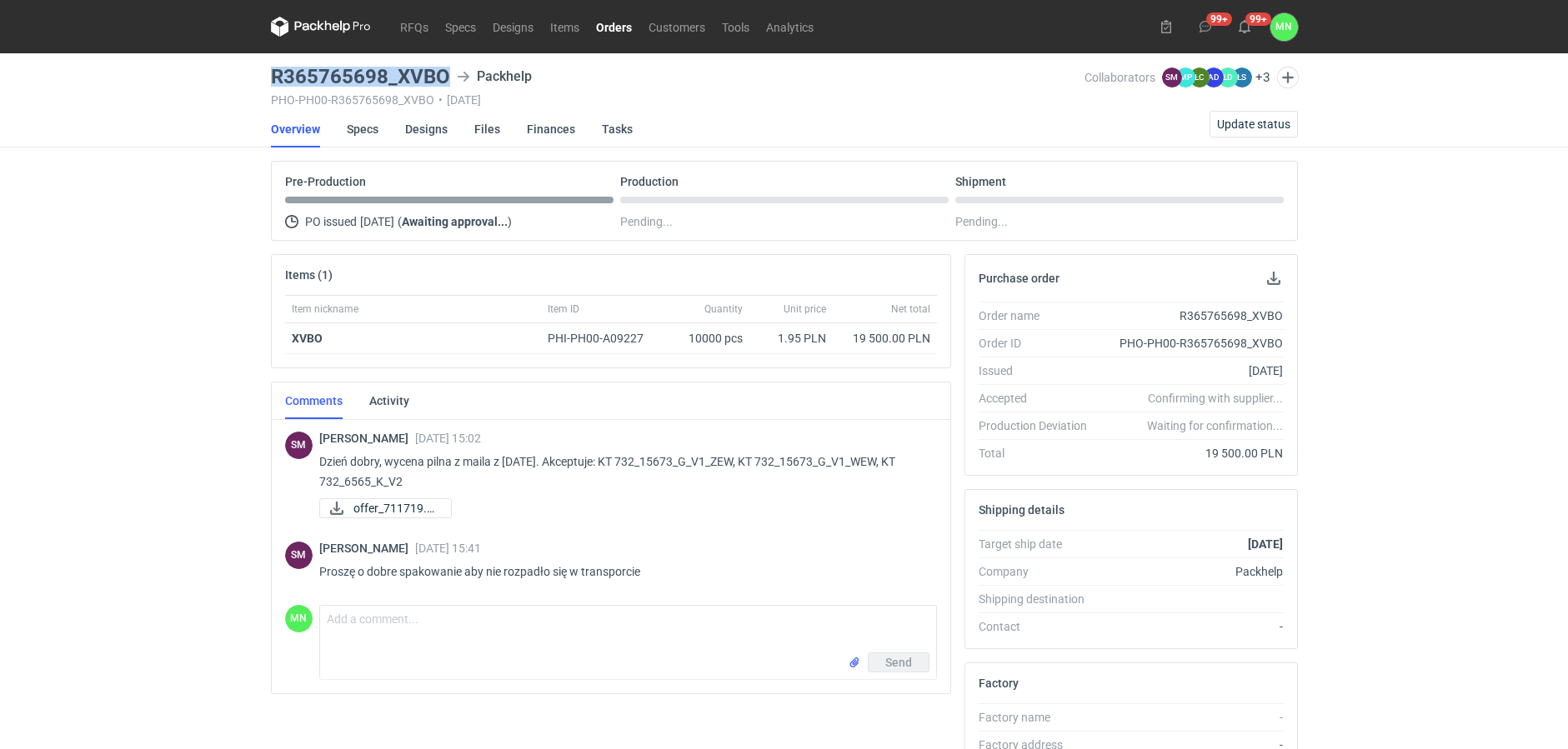
drag, startPoint x: 445, startPoint y: 81, endPoint x: 265, endPoint y: 78, distance: 180.0
click at [265, 78] on main "R365765698_XVBO Packhelp PHO-PH00-R365765698_XVBO • 07/10/2025 Collaborators SM…" at bounding box center [784, 562] width 1040 height 1018
copy h3 "R365765698_XVBO"
click at [597, 28] on link "Orders" at bounding box center [614, 27] width 53 height 20
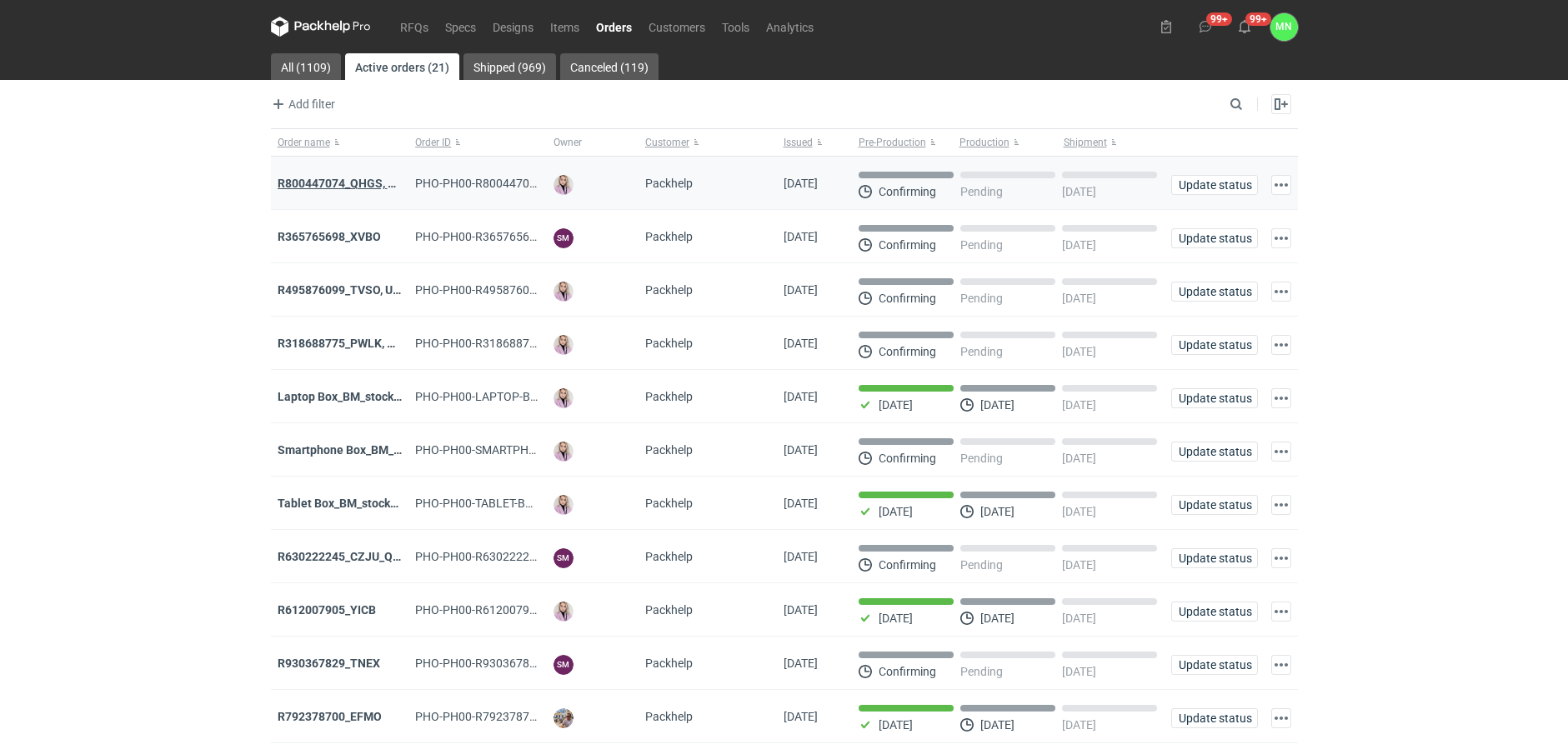
click at [360, 177] on strong "R800447074_QHGS, NYZC, DXPA, QBLZ" at bounding box center [383, 183] width 210 height 13
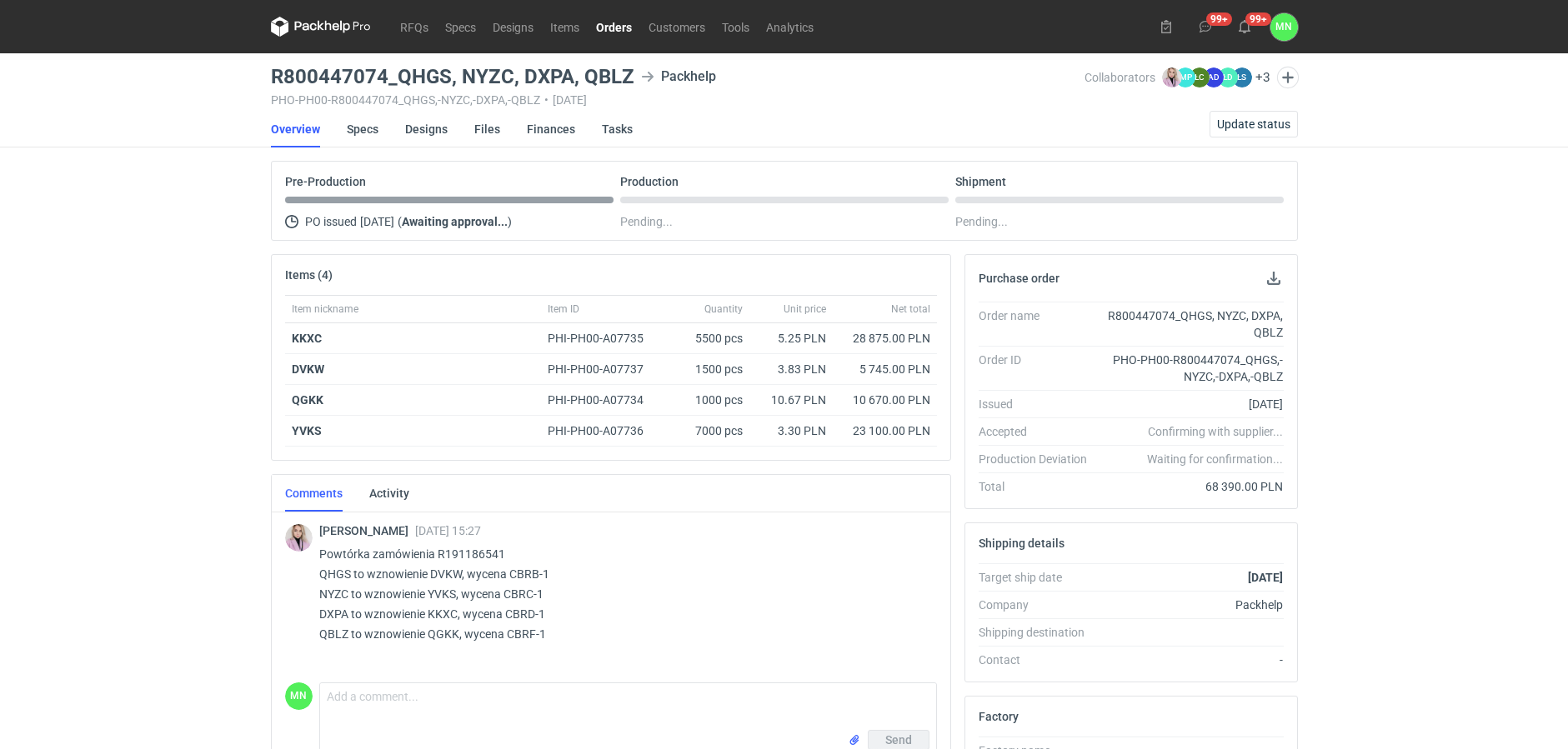
click at [473, 78] on h3 "R800447074_QHGS, NYZC, DXPA, QBLZ" at bounding box center [452, 77] width 363 height 20
copy h3 "NYZC"
